Goal: Task Accomplishment & Management: Manage account settings

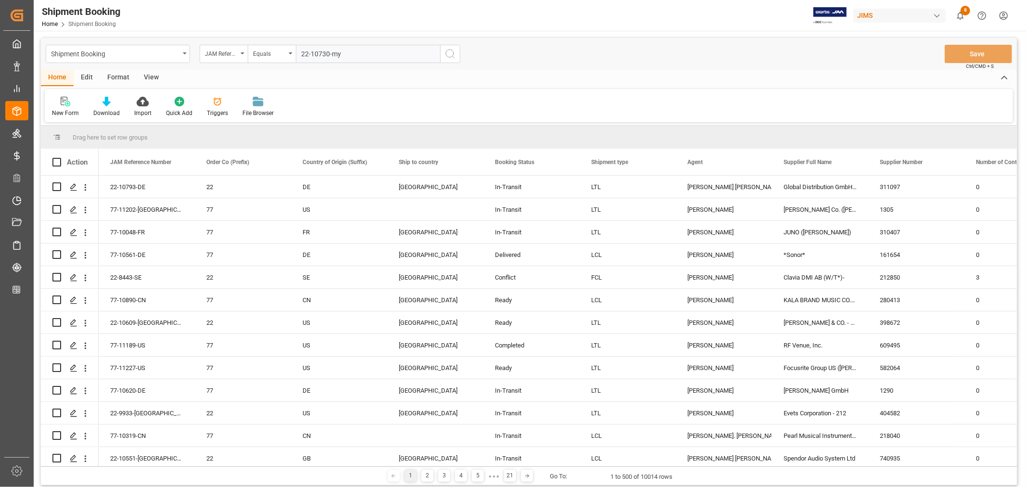
type input "22-10730-my"
click at [450, 54] on icon "search button" at bounding box center [450, 54] width 12 height 12
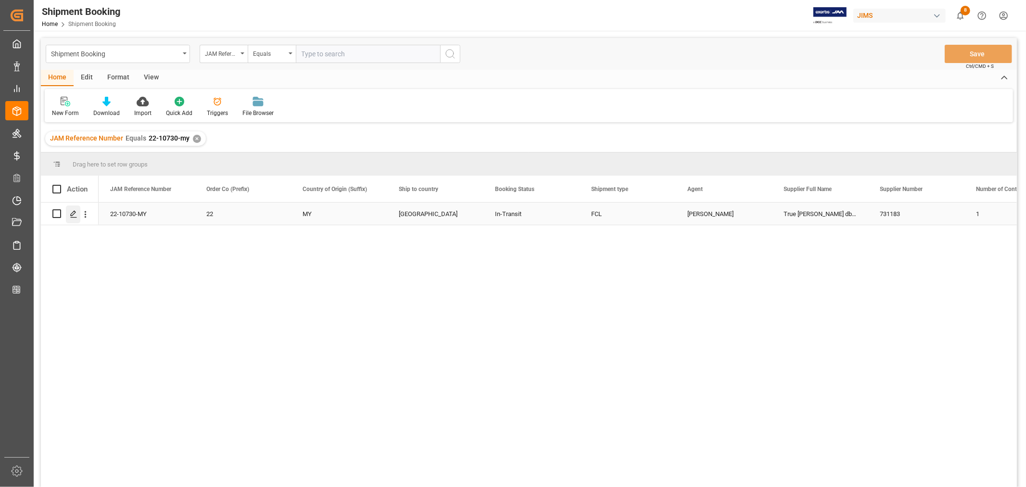
click at [76, 215] on icon "Press SPACE to select this row." at bounding box center [74, 214] width 8 height 8
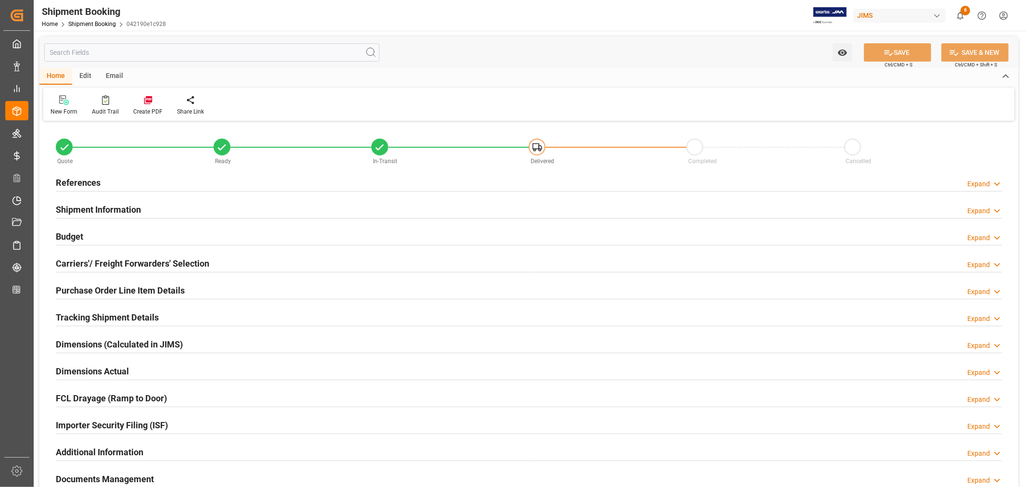
type input "45"
drag, startPoint x: 176, startPoint y: 424, endPoint x: 193, endPoint y: 422, distance: 17.0
click at [177, 424] on div "Importer Security Filing (ISF) Expand" at bounding box center [529, 424] width 946 height 18
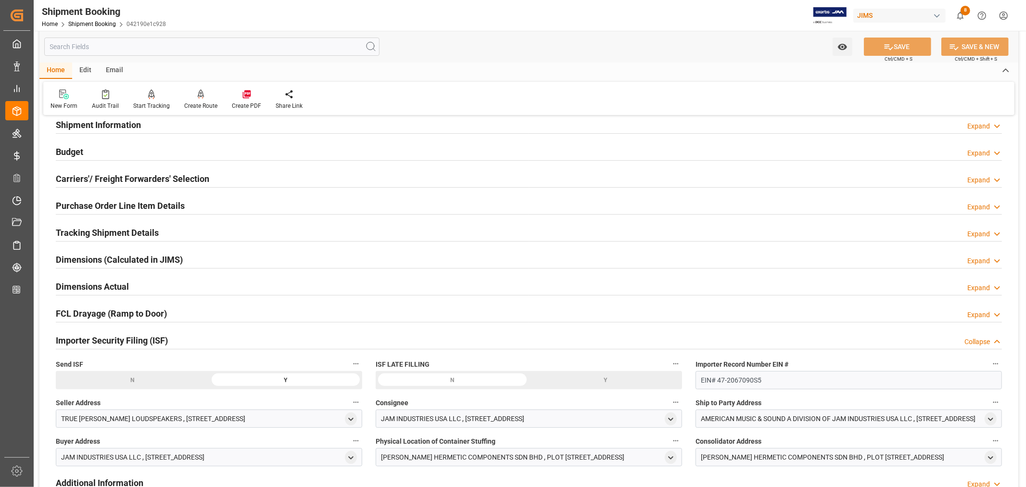
scroll to position [53, 0]
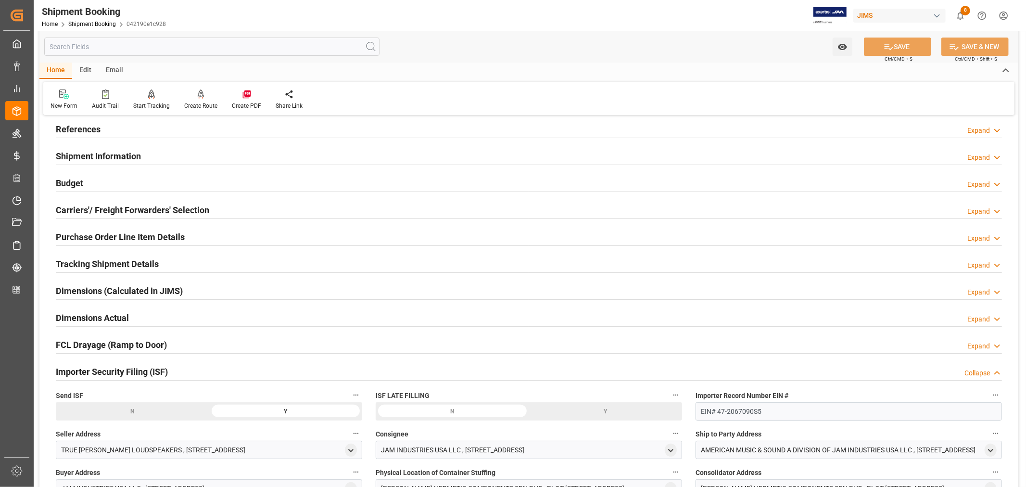
click at [195, 368] on div "Importer Security Filing (ISF) Collapse" at bounding box center [529, 371] width 946 height 18
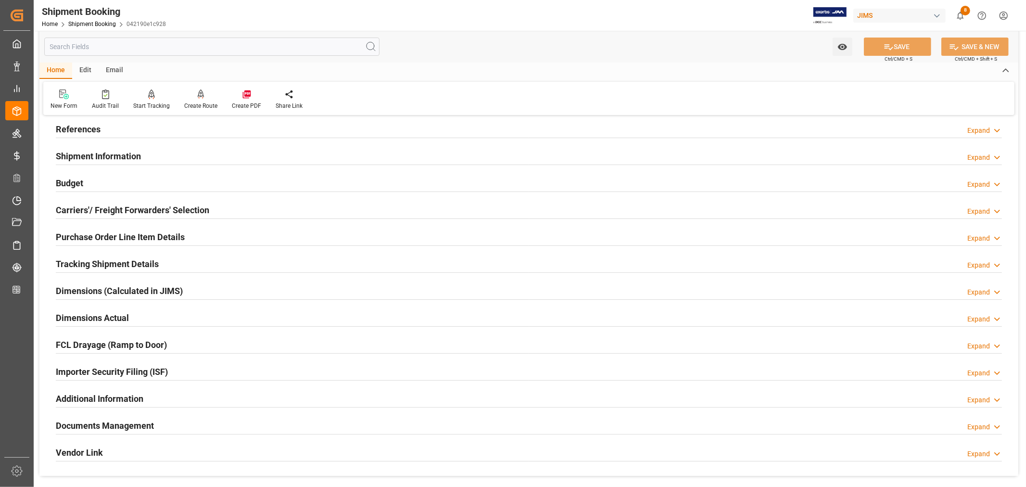
click at [132, 155] on h2 "Shipment Information" at bounding box center [98, 156] width 85 height 13
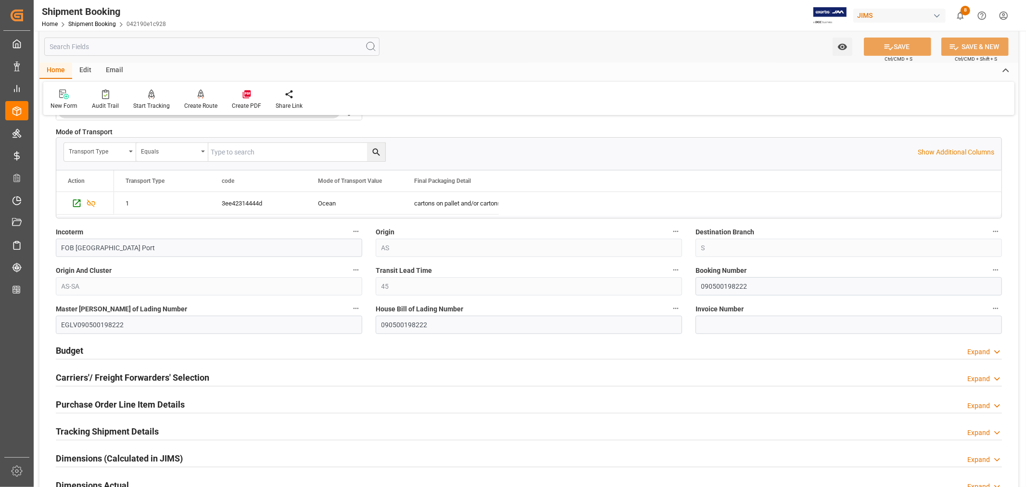
scroll to position [320, 0]
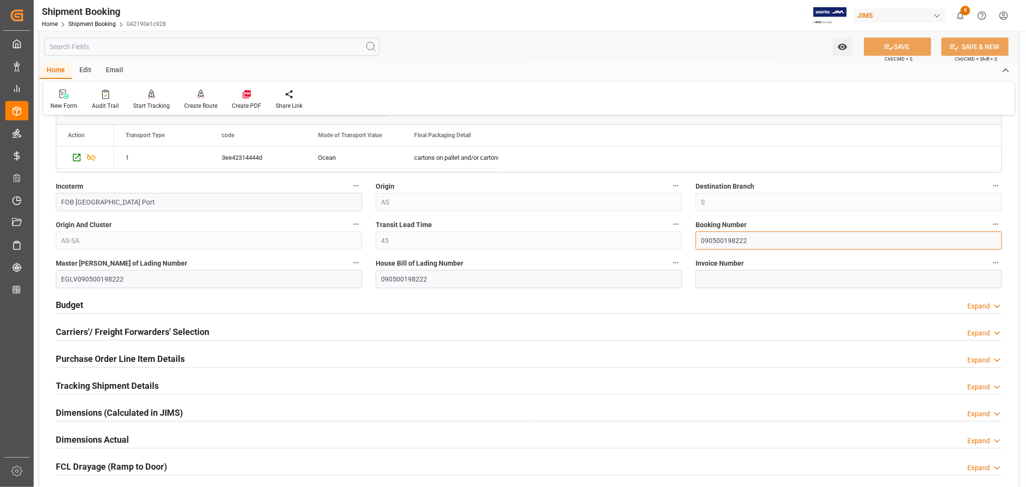
click at [710, 242] on input "090500198222" at bounding box center [848, 240] width 306 height 18
click at [88, 25] on link "Shipment Booking" at bounding box center [92, 24] width 48 height 7
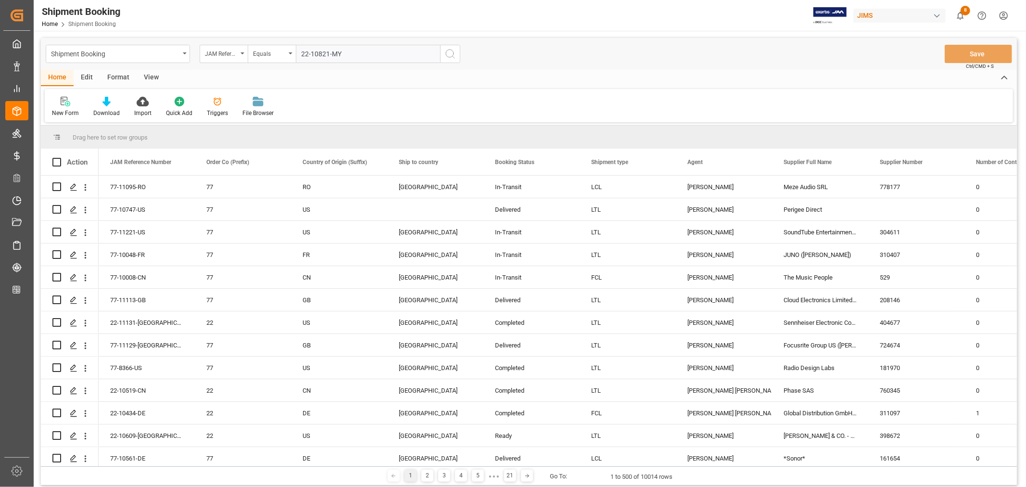
type input "22-10821-MY"
click at [450, 53] on icon "search button" at bounding box center [450, 54] width 12 height 12
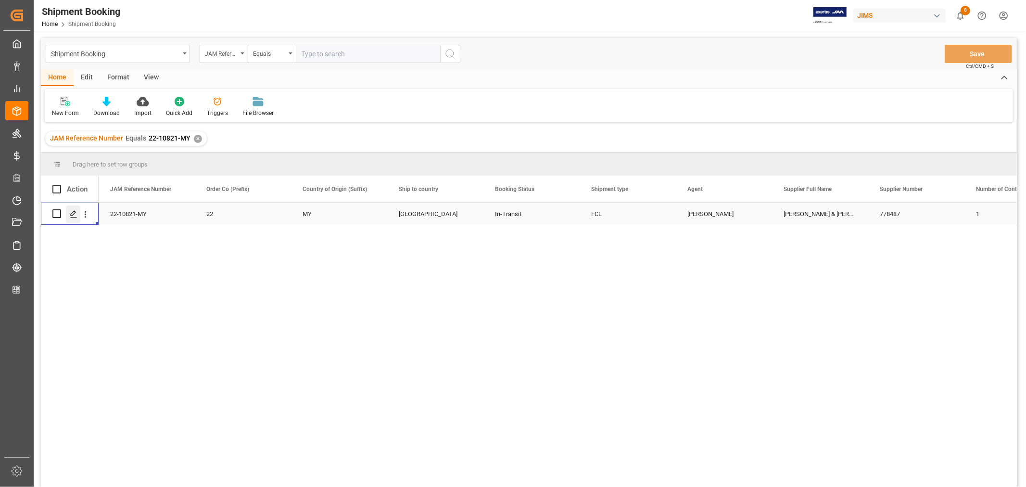
click at [73, 217] on icon "Press SPACE to select this row." at bounding box center [74, 214] width 8 height 8
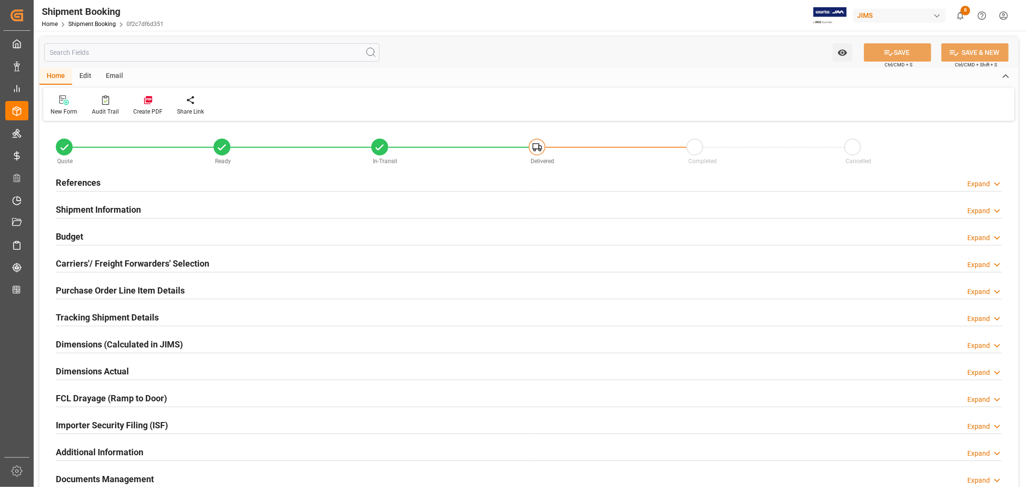
type input "1"
type input "[DATE]"
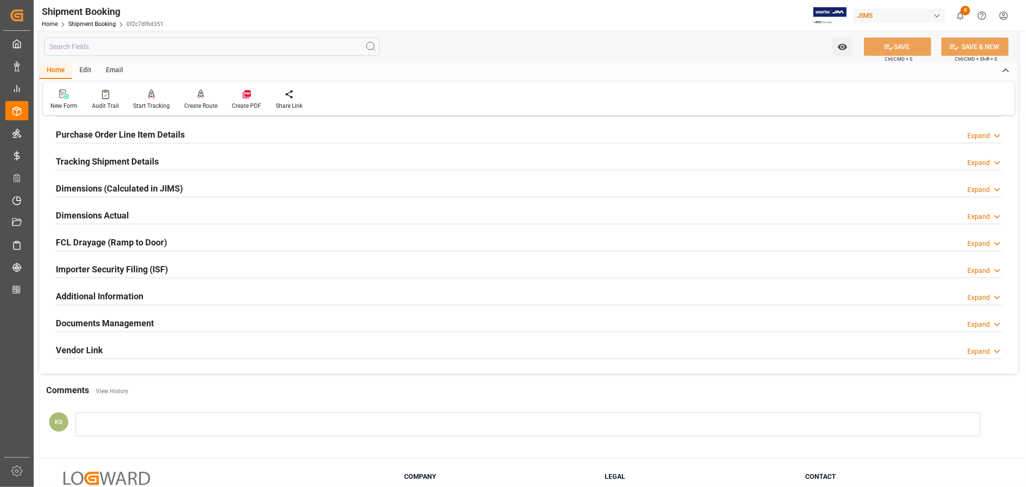
scroll to position [160, 0]
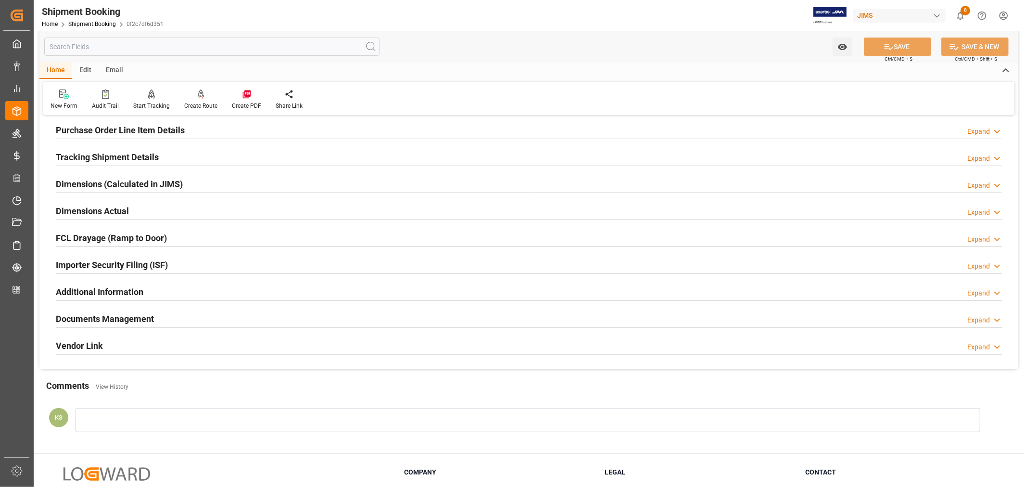
click at [164, 258] on h2 "Importer Security Filing (ISF)" at bounding box center [112, 264] width 112 height 13
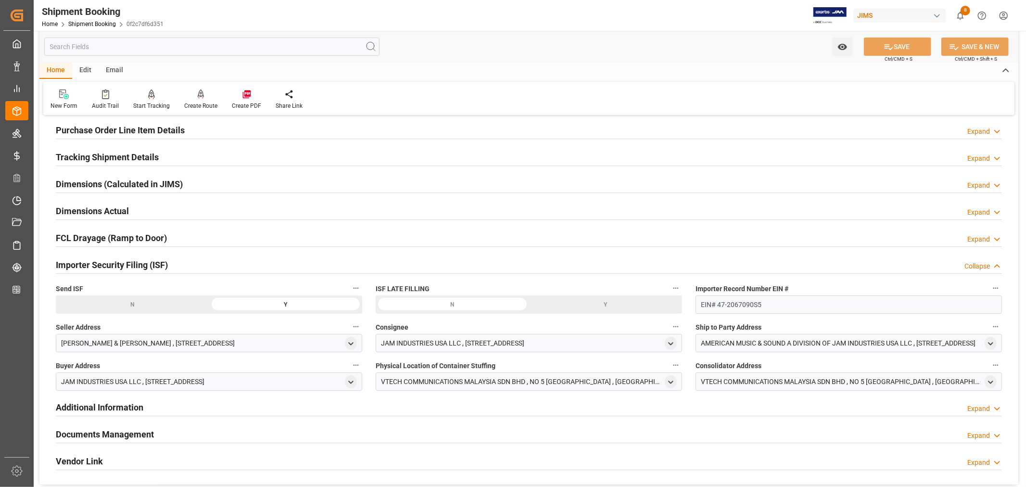
click at [165, 259] on h2 "Importer Security Filing (ISF)" at bounding box center [112, 264] width 112 height 13
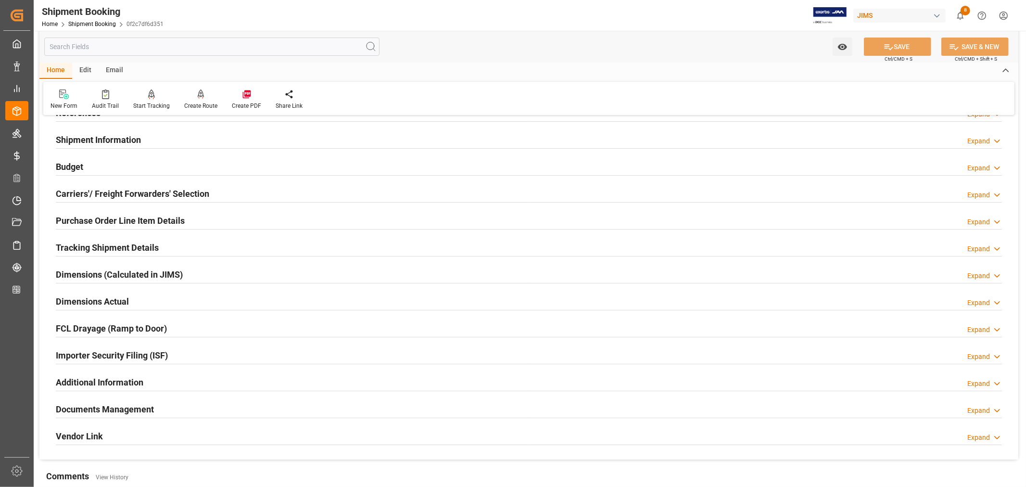
scroll to position [53, 0]
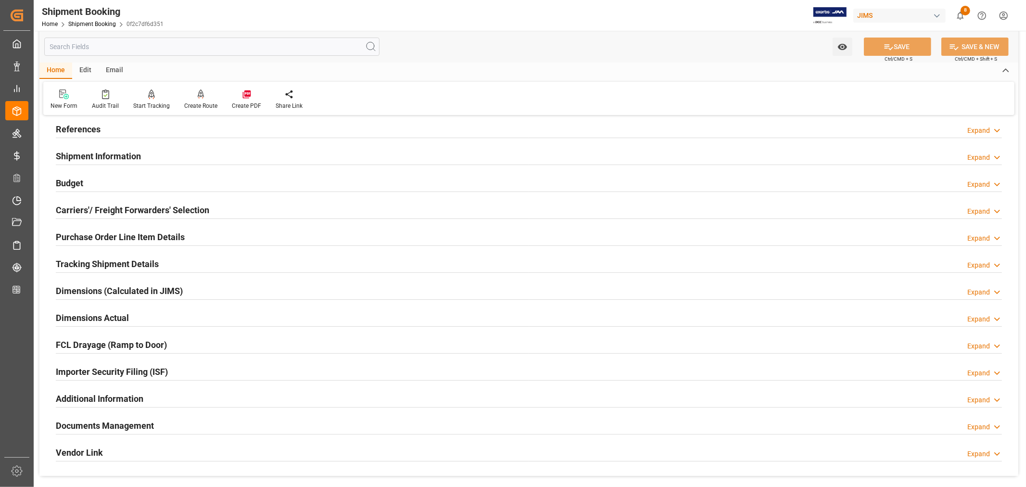
click at [75, 127] on h2 "References" at bounding box center [78, 129] width 45 height 13
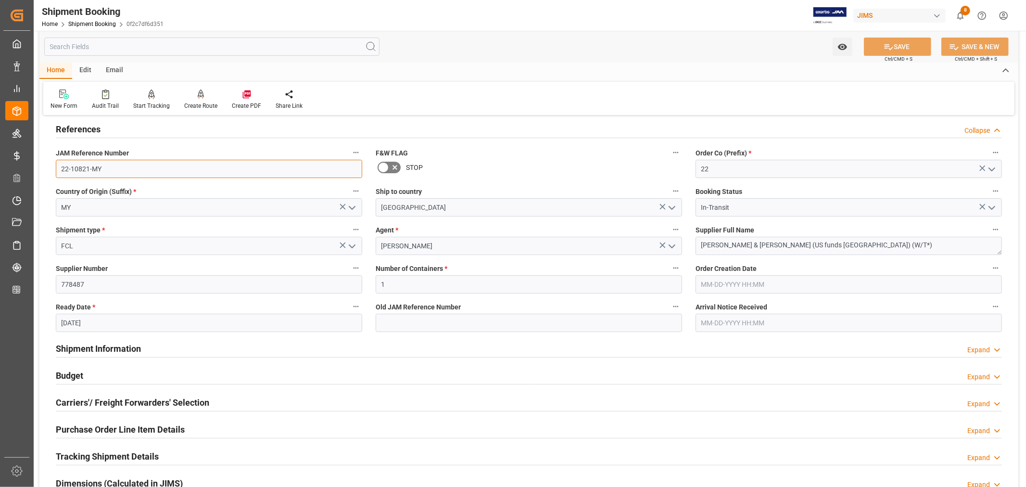
drag, startPoint x: 101, startPoint y: 167, endPoint x: 60, endPoint y: 163, distance: 41.6
click at [60, 163] on input "22-10821-MY" at bounding box center [209, 169] width 306 height 18
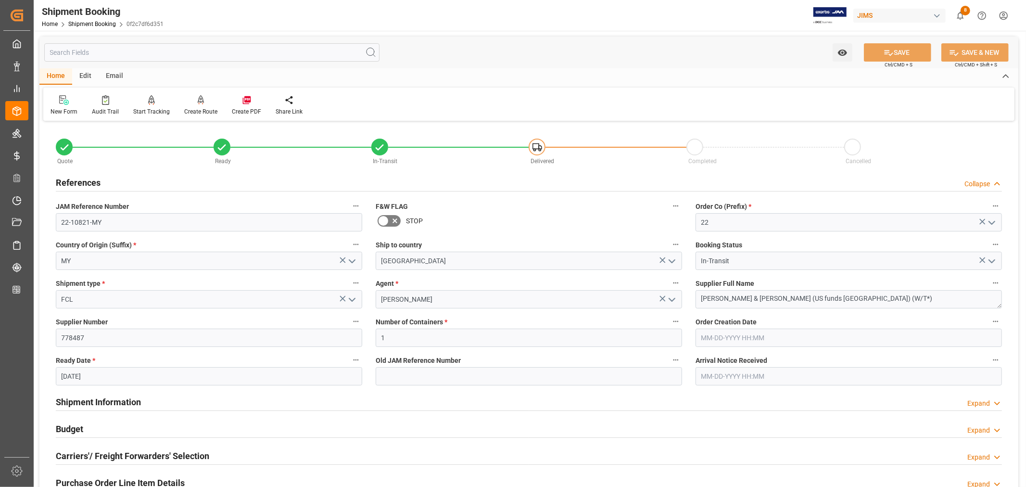
click at [90, 183] on h2 "References" at bounding box center [78, 182] width 45 height 13
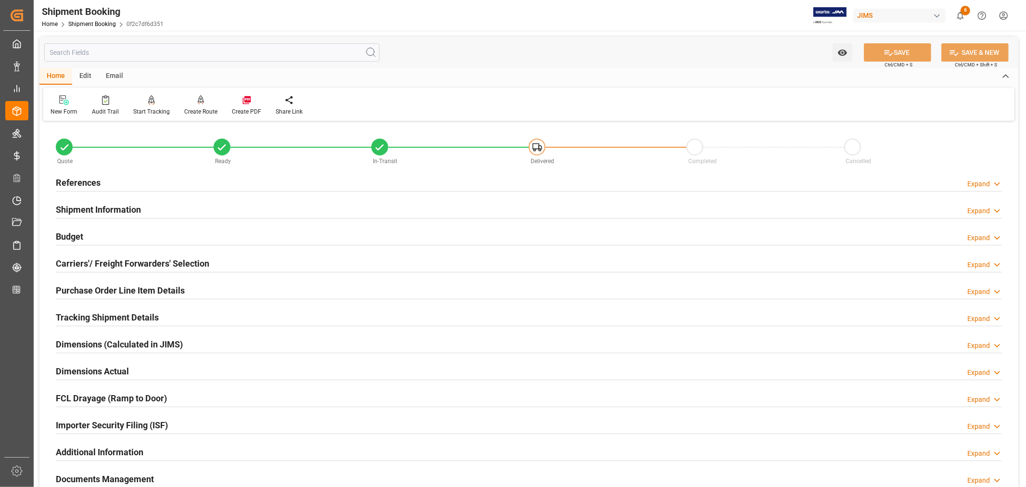
click at [122, 207] on h2 "Shipment Information" at bounding box center [98, 209] width 85 height 13
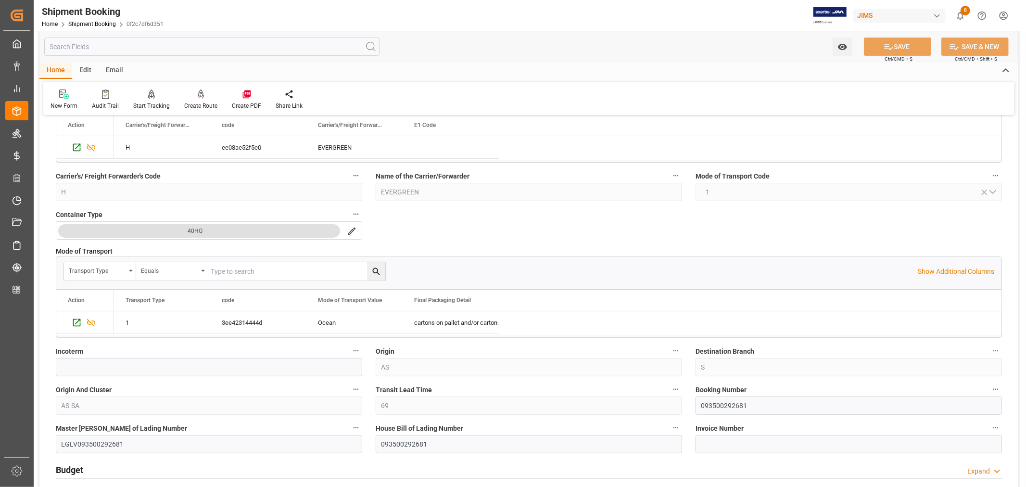
scroll to position [214, 0]
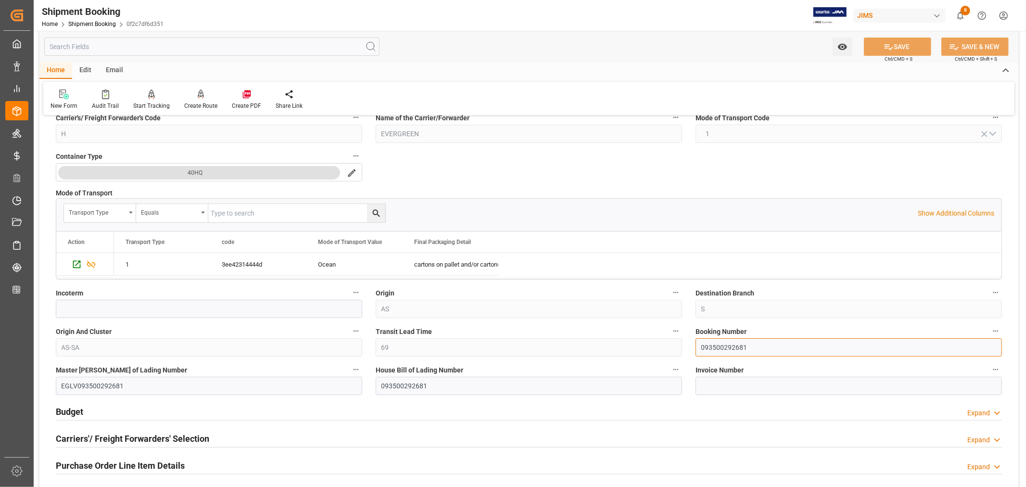
click at [717, 349] on input "093500292681" at bounding box center [848, 347] width 306 height 18
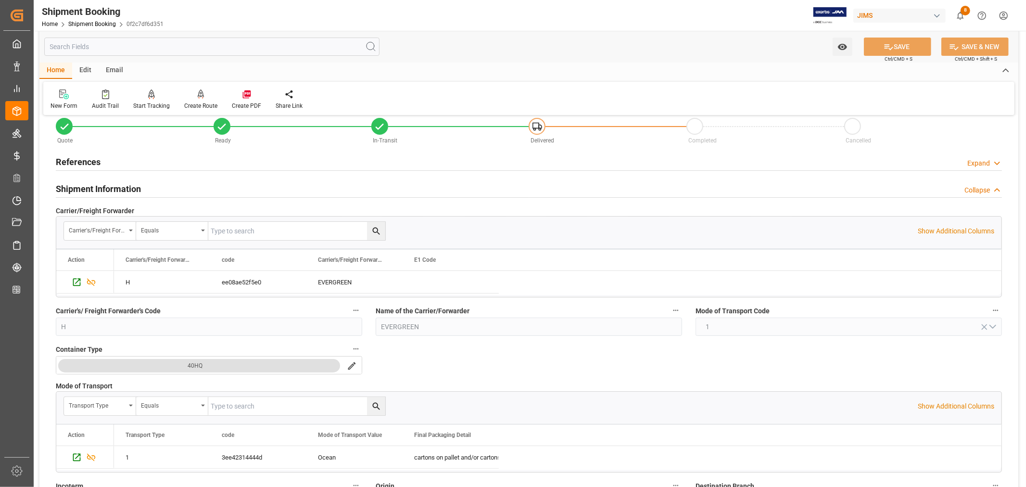
scroll to position [0, 0]
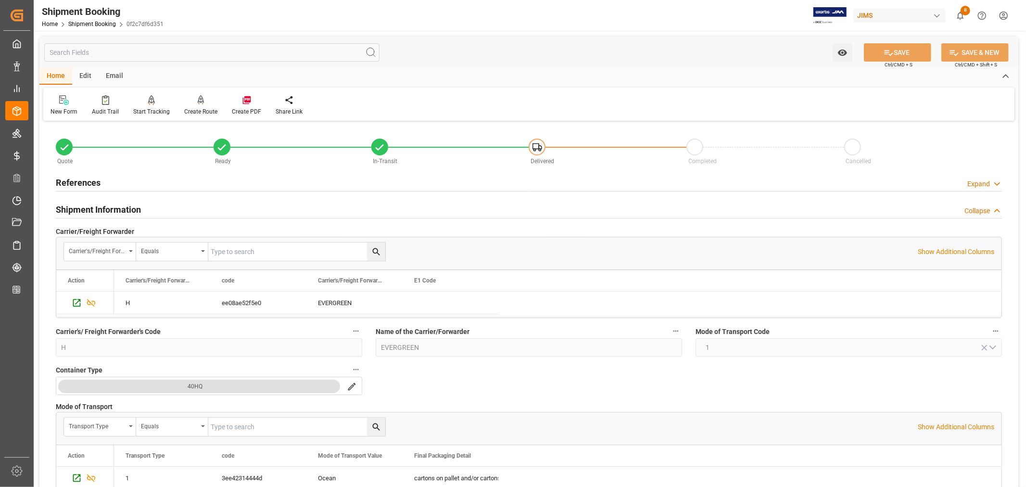
click at [93, 203] on h2 "Shipment Information" at bounding box center [98, 209] width 85 height 13
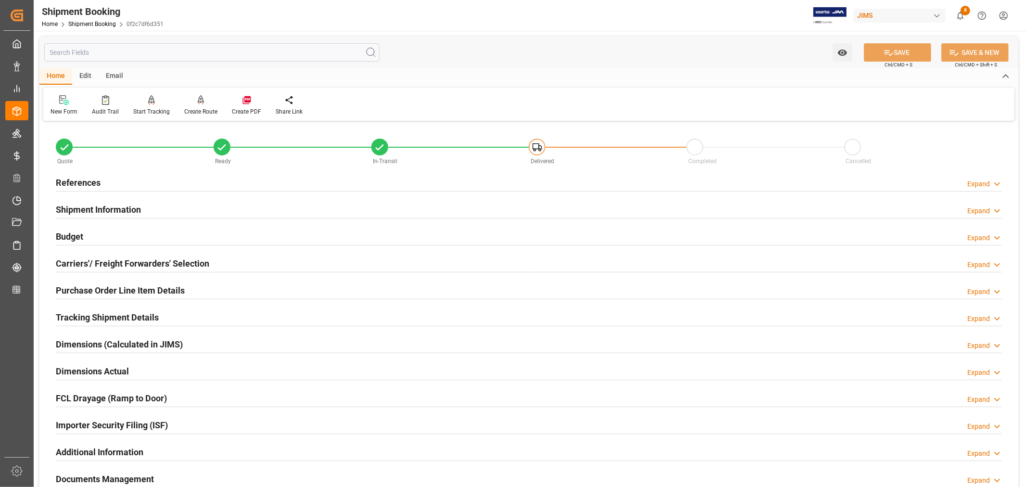
click at [84, 175] on div "References" at bounding box center [78, 182] width 45 height 18
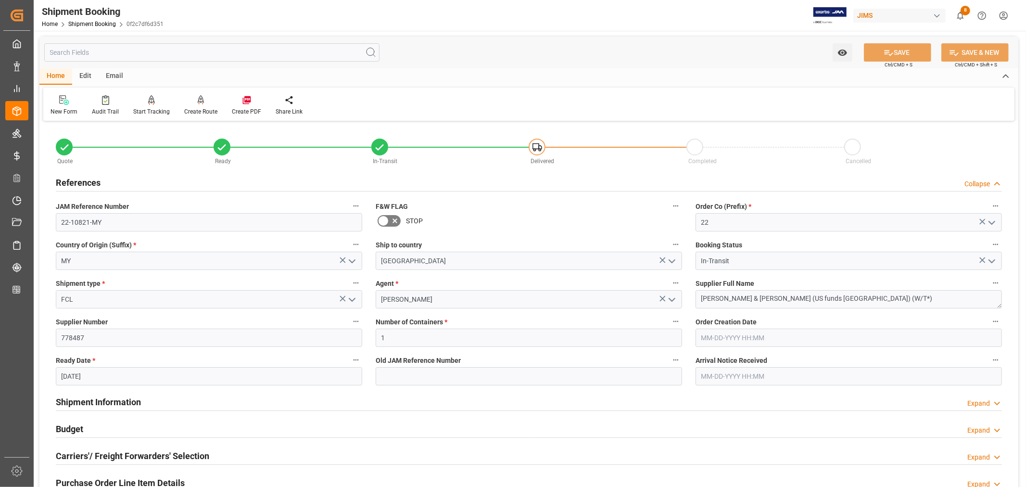
click at [84, 175] on div "References" at bounding box center [78, 182] width 45 height 18
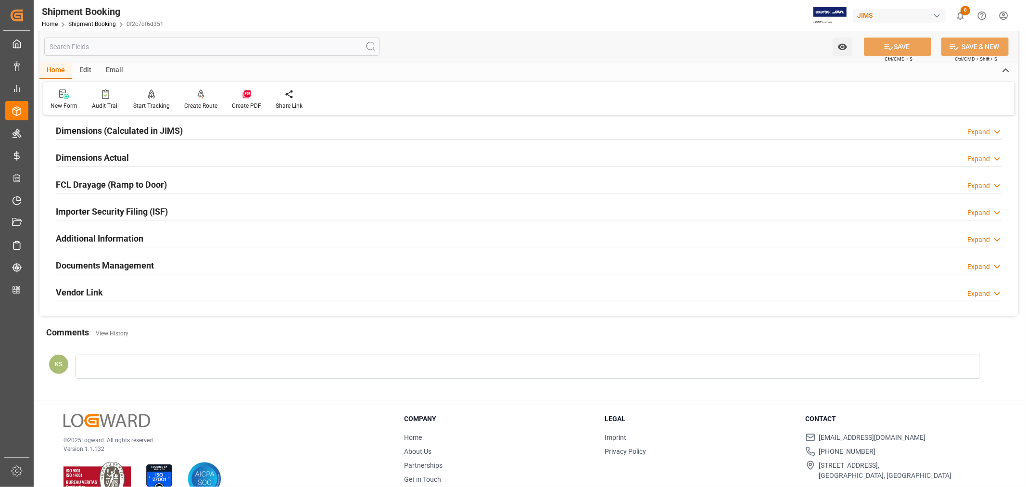
scroll to position [236, 0]
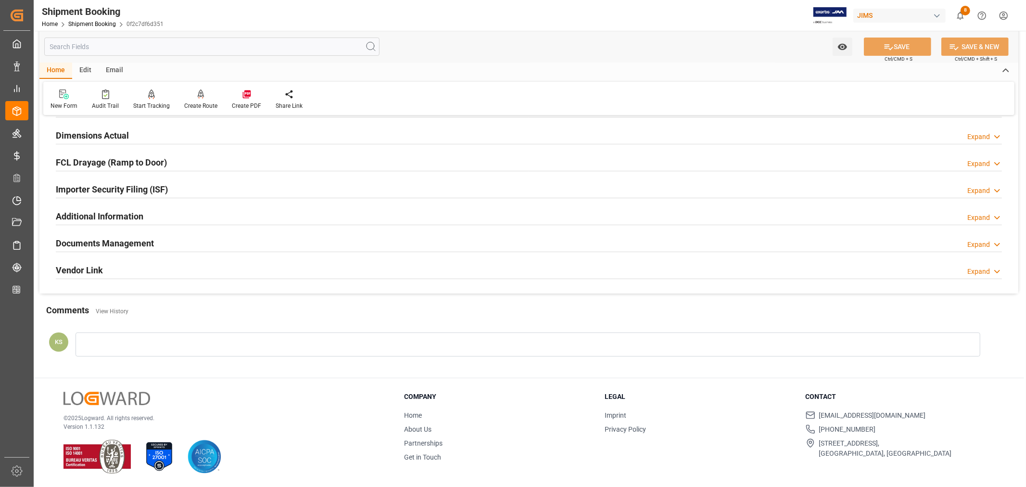
click at [751, 242] on div "Documents Management Expand" at bounding box center [529, 242] width 946 height 18
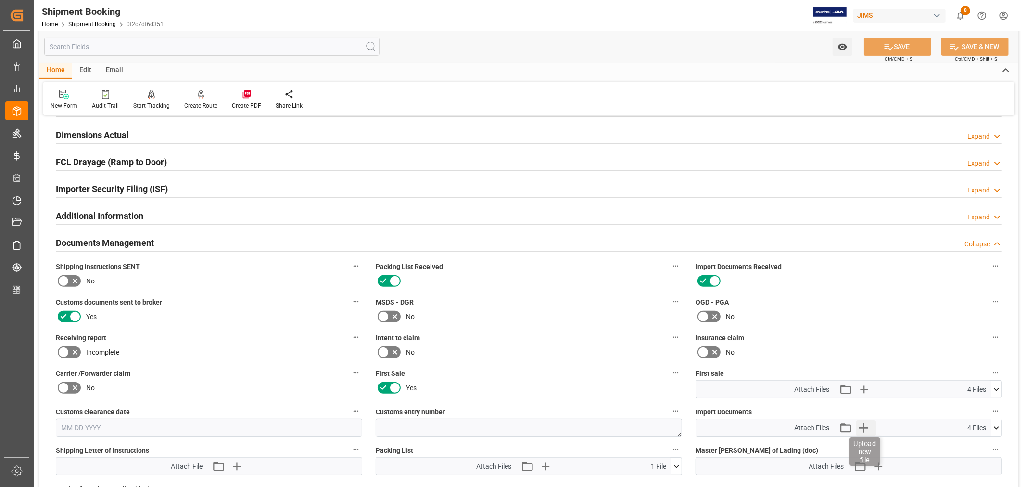
click at [863, 424] on icon "button" at bounding box center [863, 427] width 9 height 9
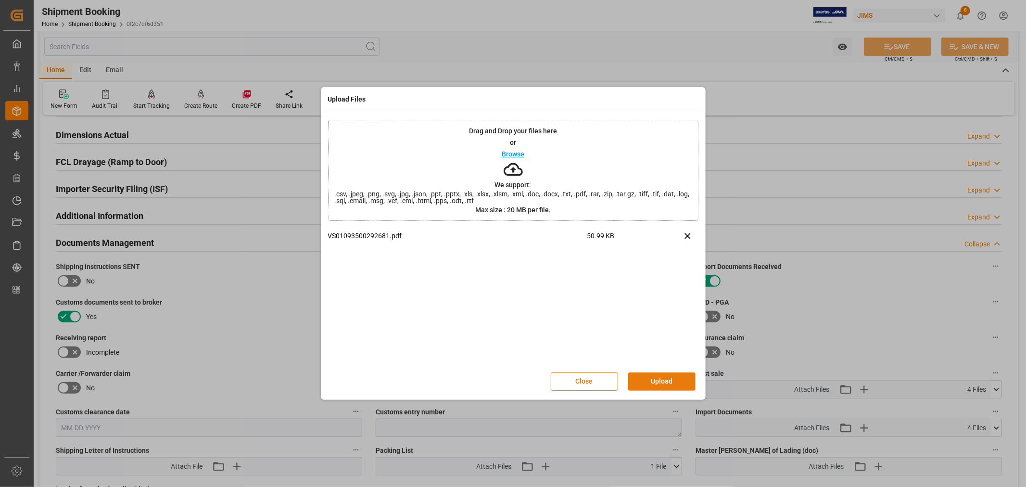
click at [653, 381] on button "Upload" at bounding box center [661, 381] width 67 height 18
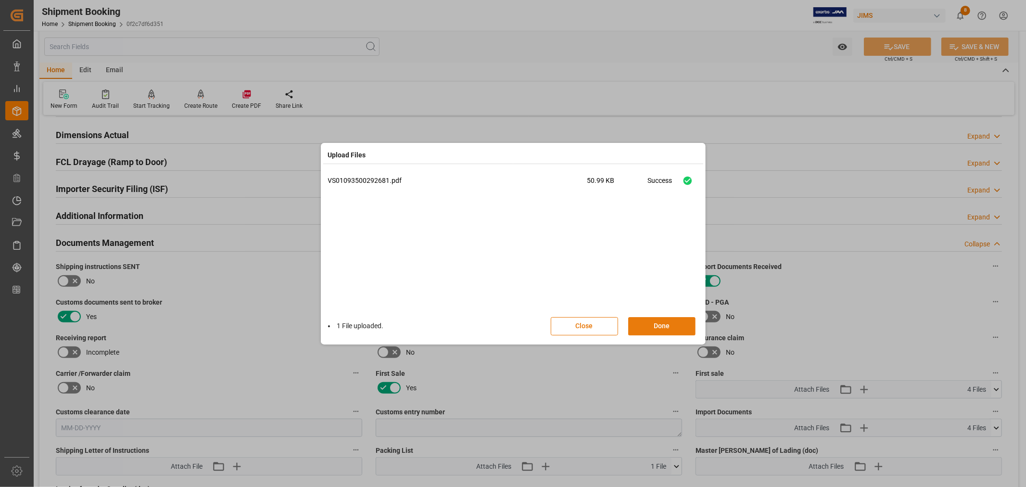
click at [657, 328] on button "Done" at bounding box center [661, 326] width 67 height 18
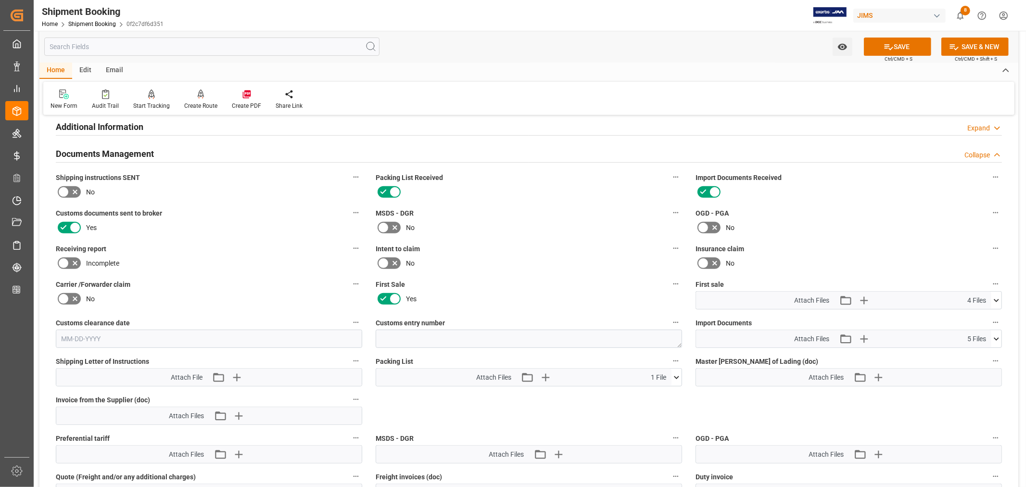
scroll to position [343, 0]
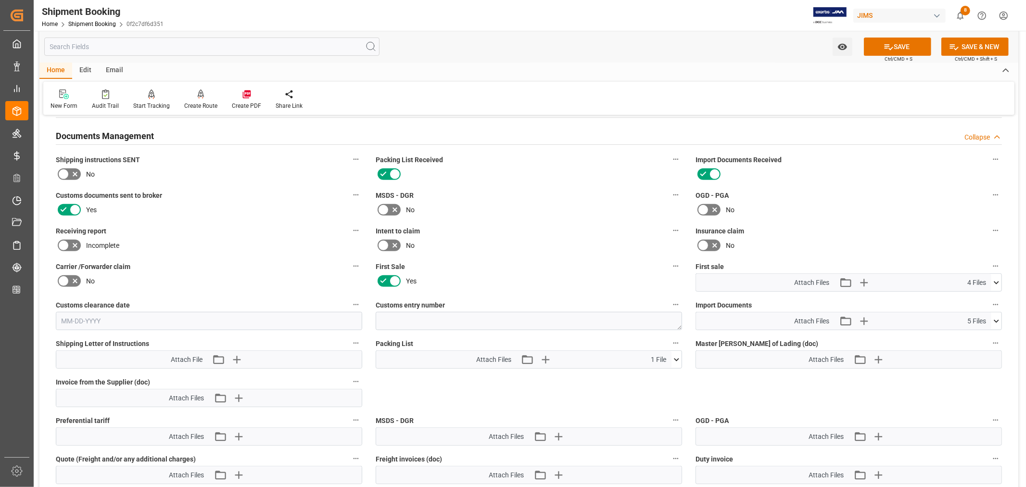
click at [996, 278] on icon at bounding box center [996, 283] width 10 height 10
